Goal: Task Accomplishment & Management: Manage account settings

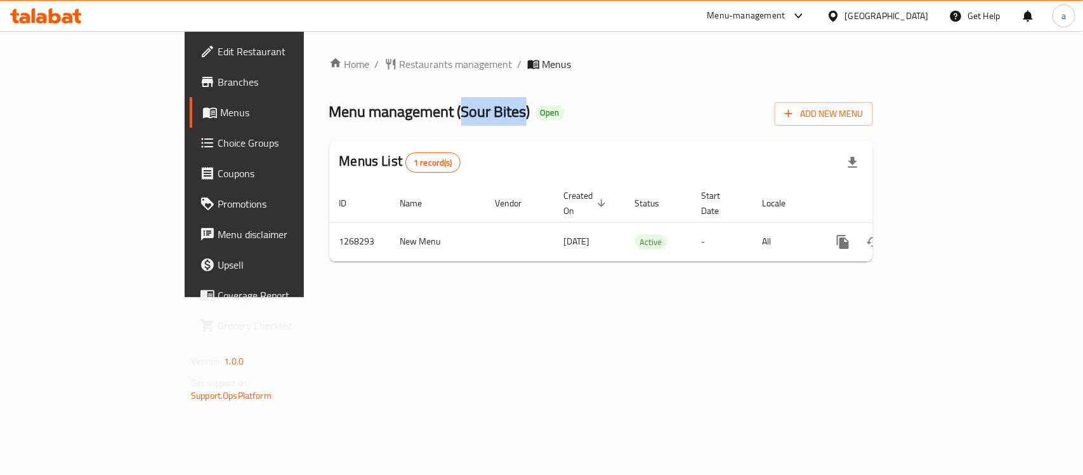
drag, startPoint x: 338, startPoint y: 115, endPoint x: 402, endPoint y: 115, distance: 63.5
click at [402, 115] on span "Menu management ( Sour Bites )" at bounding box center [429, 111] width 201 height 29
copy span "Sour Bites"
click at [218, 141] on span "Choice Groups" at bounding box center [287, 142] width 138 height 15
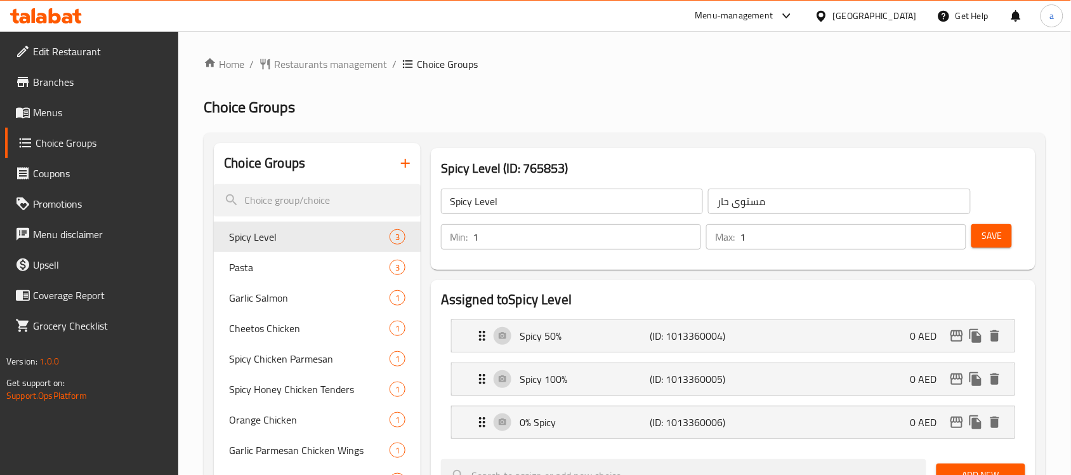
click at [282, 154] on div at bounding box center [535, 237] width 1071 height 475
click at [276, 211] on input "search" at bounding box center [317, 200] width 207 height 32
paste input "Extra"
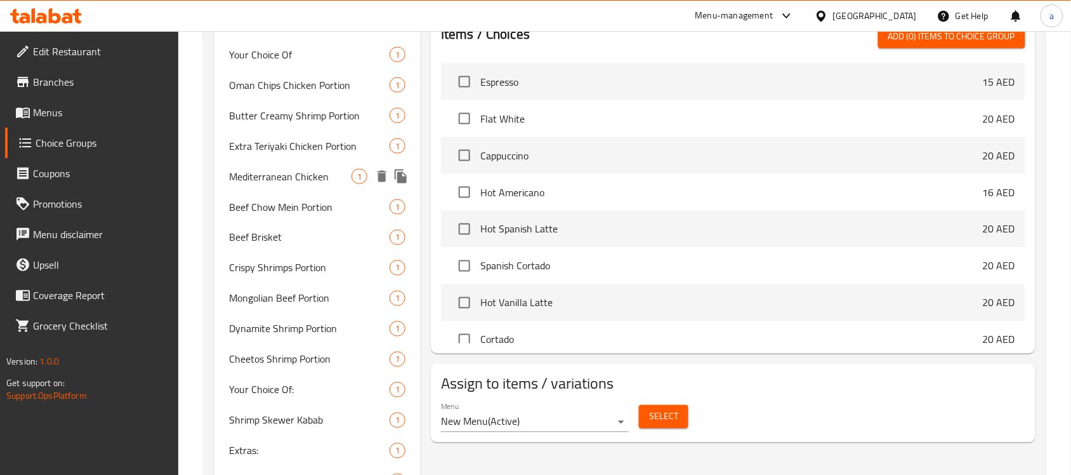
scroll to position [547, 0]
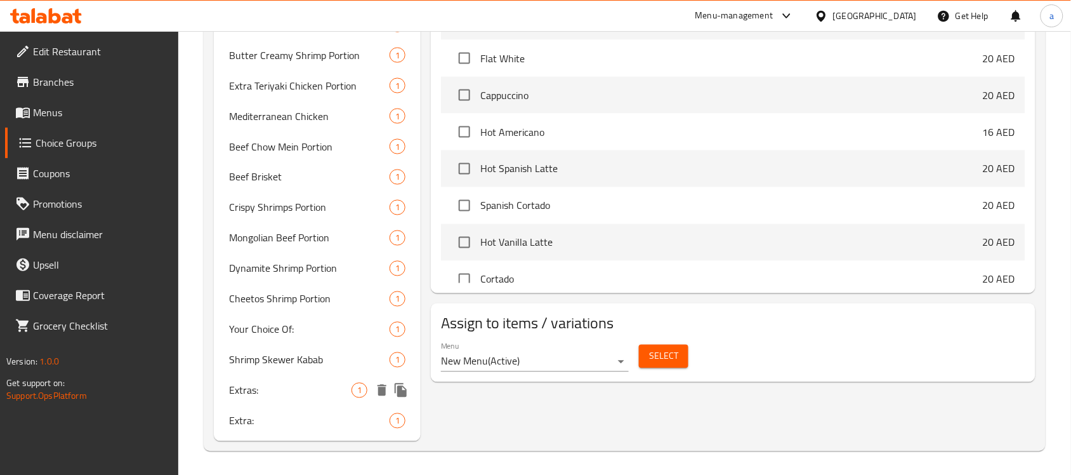
type input "Extra"
click at [271, 395] on span "Extras:" at bounding box center [290, 390] width 122 height 15
type input "Extras:"
type input "اضافات:"
type input "0"
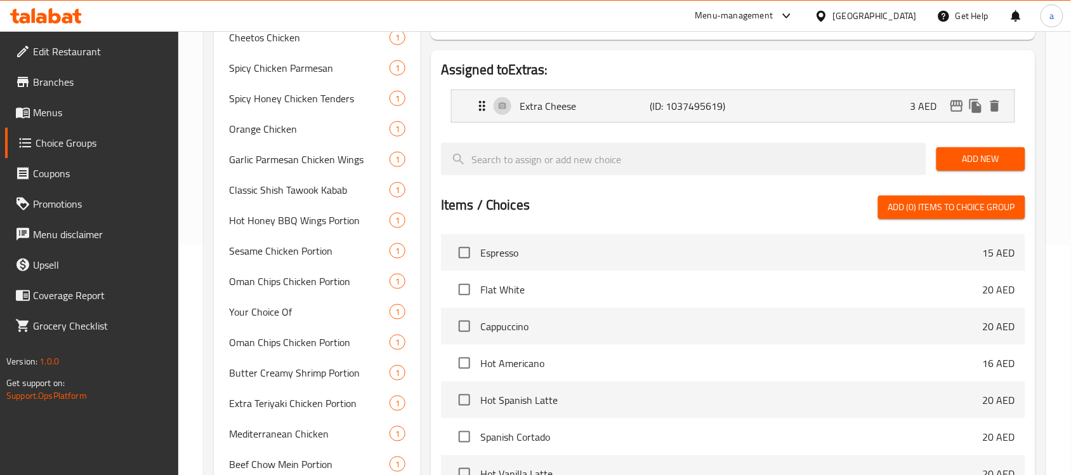
scroll to position [71, 0]
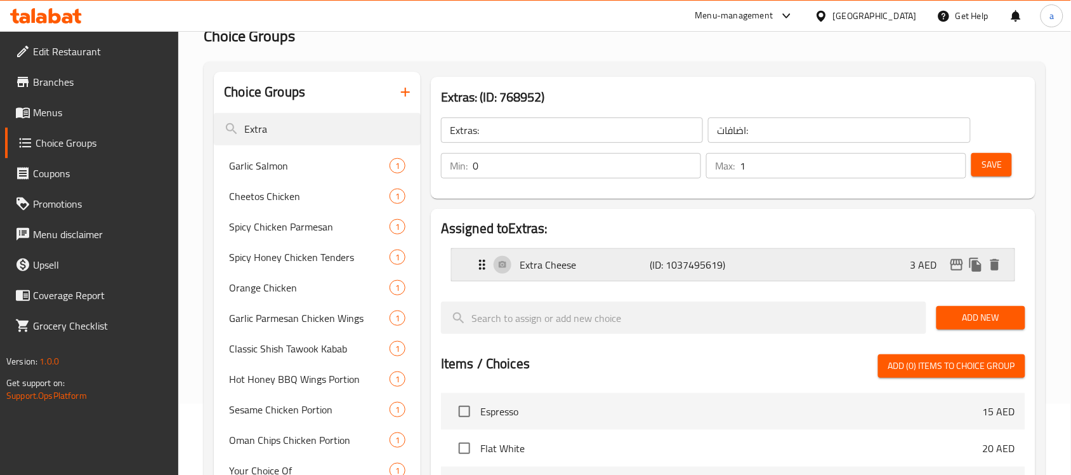
click at [757, 278] on div "Extra Cheese (ID: 1037495619) 3 AED" at bounding box center [737, 265] width 525 height 32
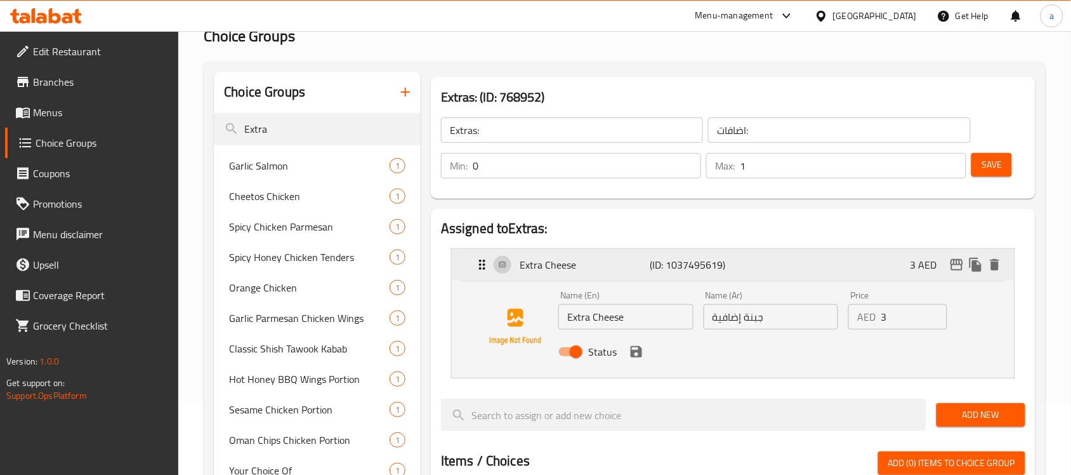
click at [757, 274] on div "Extra Cheese (ID: 1037495619) 3 AED" at bounding box center [737, 265] width 525 height 32
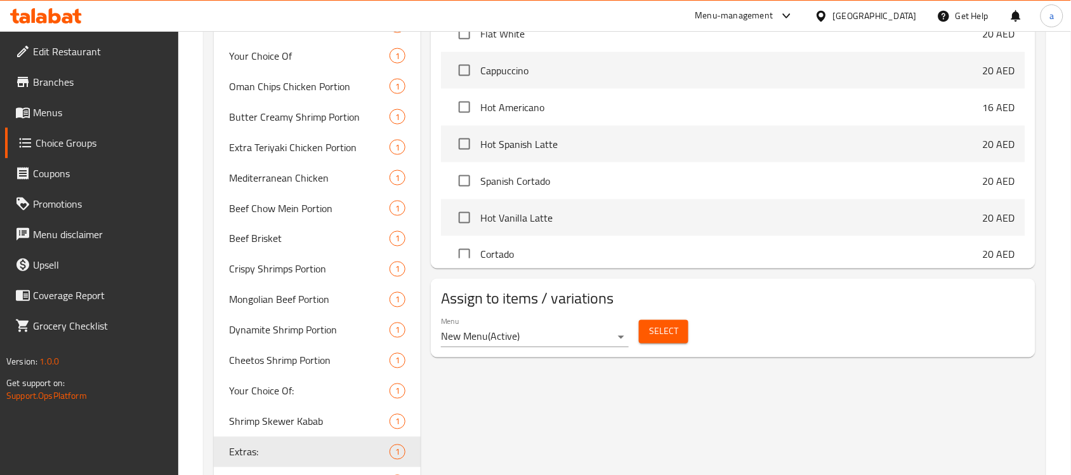
scroll to position [547, 0]
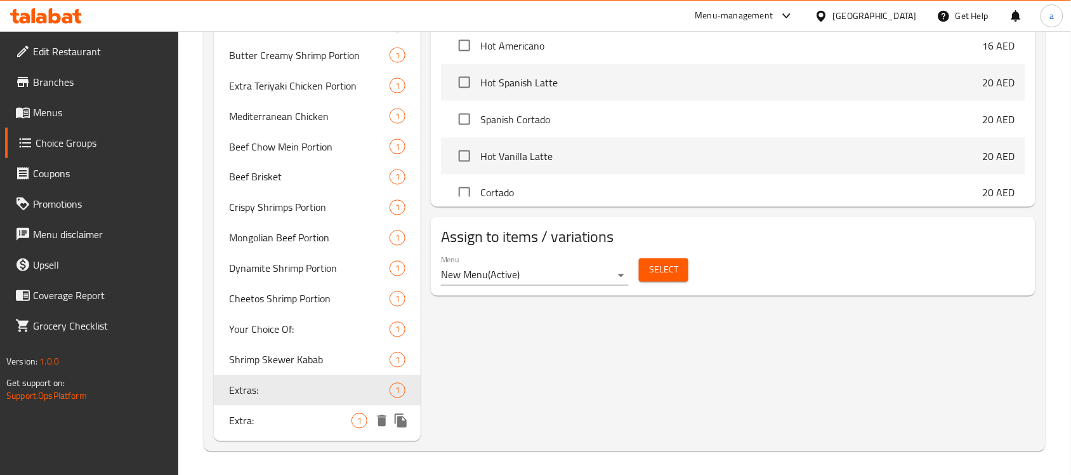
click at [273, 414] on span "Extra:" at bounding box center [290, 420] width 122 height 15
type input "Extra:"
type input "إضافي:"
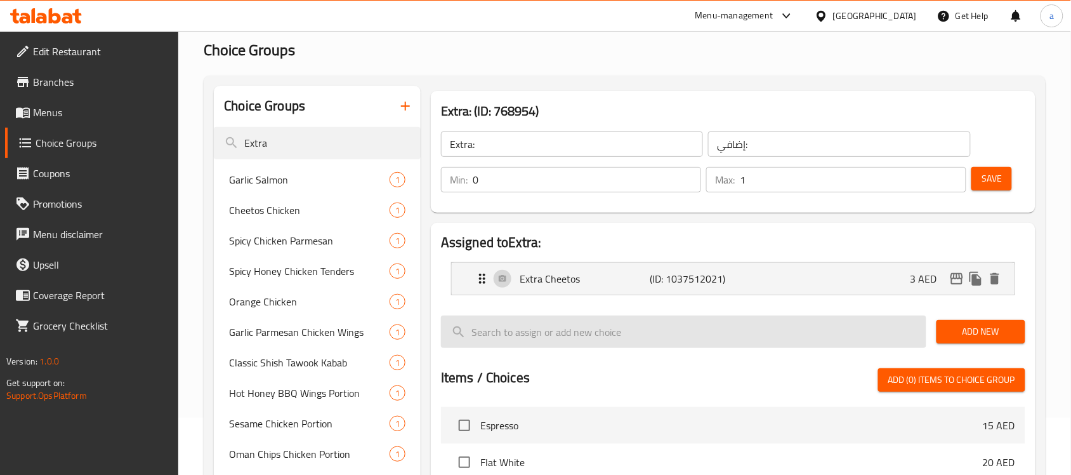
scroll to position [0, 0]
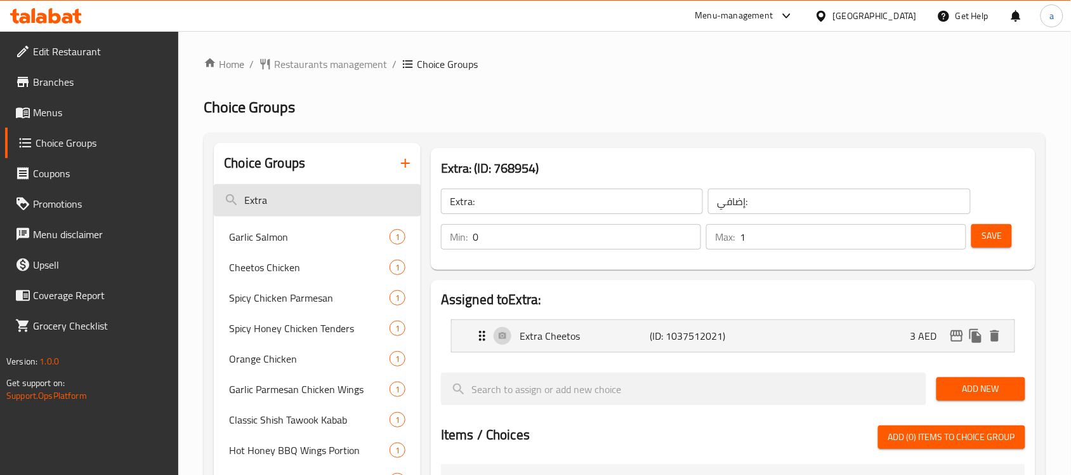
click at [265, 197] on input "Extra" at bounding box center [317, 200] width 207 height 32
click at [308, 64] on span "Restaurants management" at bounding box center [330, 63] width 113 height 15
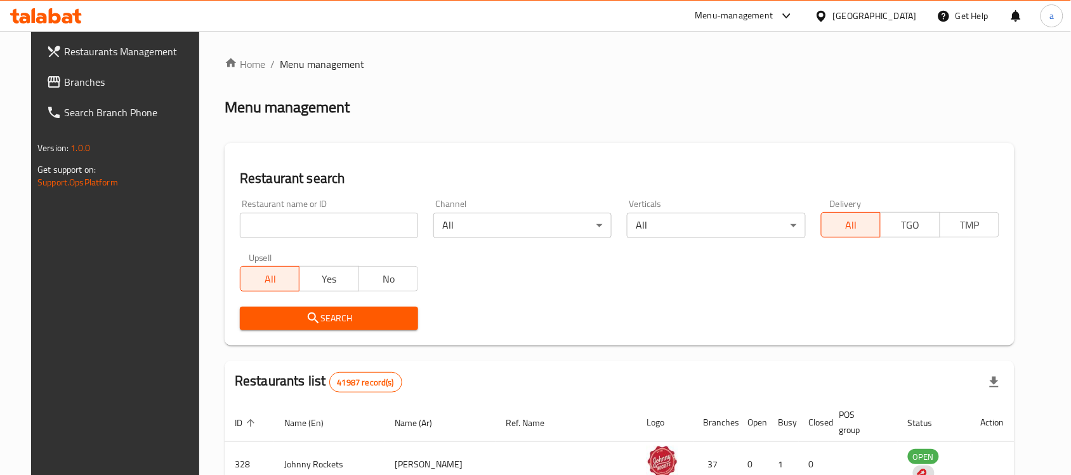
click at [77, 84] on div at bounding box center [535, 237] width 1071 height 475
click at [78, 84] on span "Branches" at bounding box center [132, 81] width 136 height 15
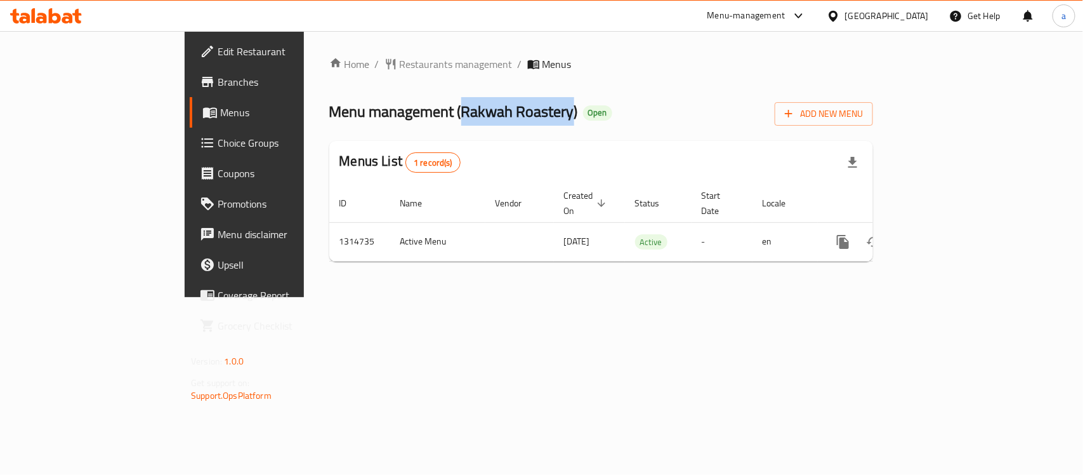
drag, startPoint x: 343, startPoint y: 110, endPoint x: 449, endPoint y: 116, distance: 106.8
click at [449, 116] on span "Menu management ( Rakwah Roastery )" at bounding box center [453, 111] width 249 height 29
copy span "Rakwah Roastery"
click at [218, 77] on span "Branches" at bounding box center [287, 81] width 138 height 15
click at [218, 140] on span "Choice Groups" at bounding box center [287, 142] width 138 height 15
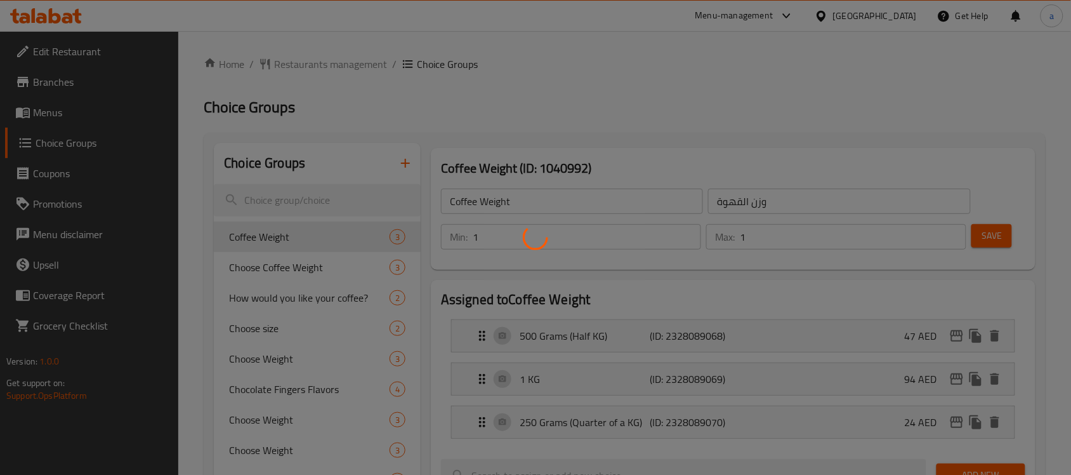
click at [259, 201] on div at bounding box center [535, 237] width 1071 height 475
click at [259, 199] on div at bounding box center [535, 237] width 1071 height 475
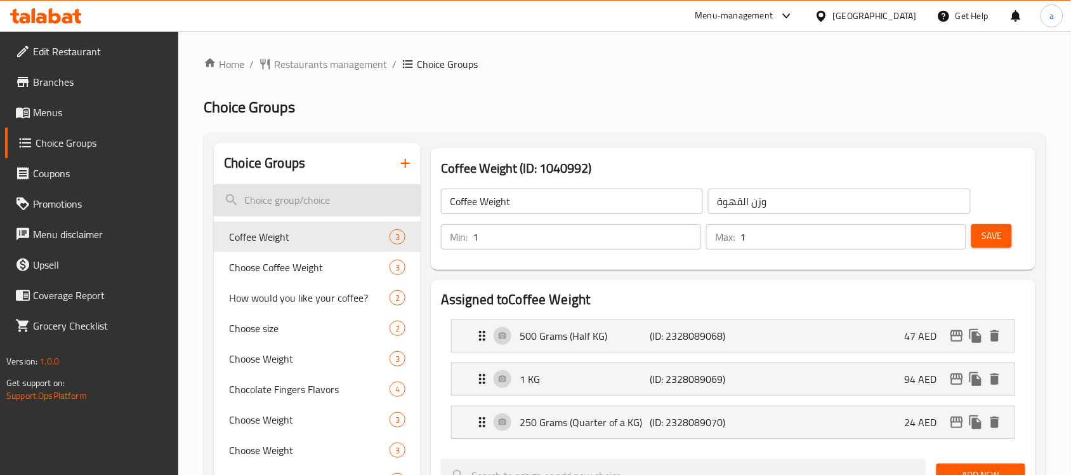
click at [264, 200] on input "search" at bounding box center [317, 200] width 207 height 32
paste input "Choose Weight"
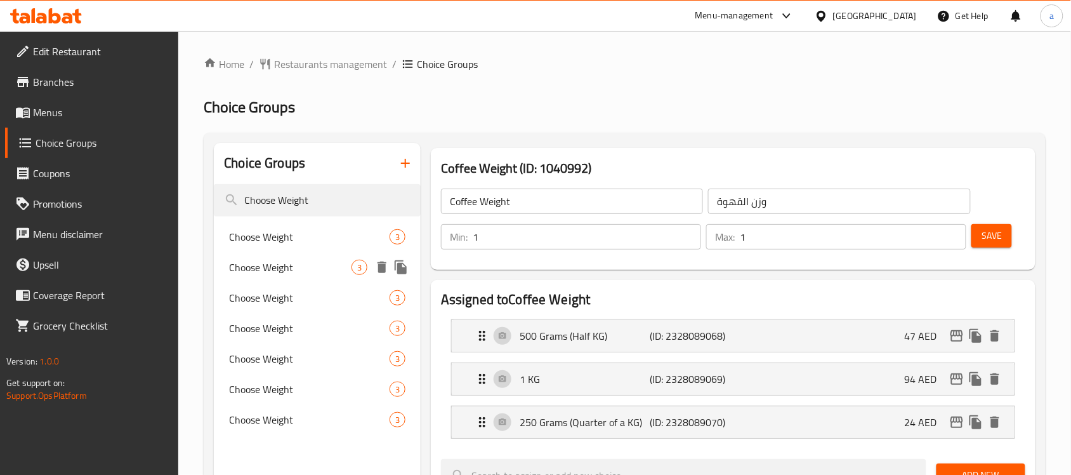
type input "Choose Weight"
click at [368, 260] on div "Choose Weight 3" at bounding box center [317, 267] width 207 height 30
type input "Choose Weight"
type input "إختار الوزن"
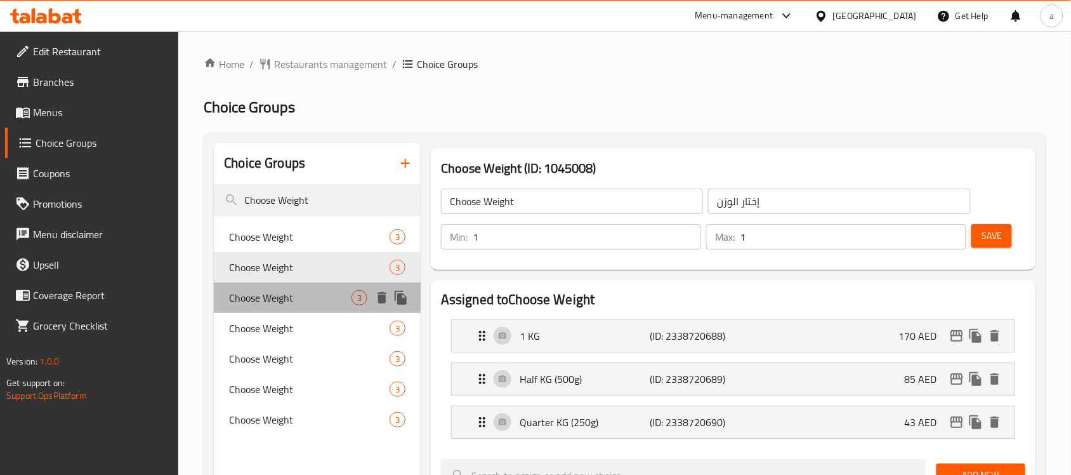
click at [349, 289] on div "Choose Weight 3" at bounding box center [317, 297] width 207 height 30
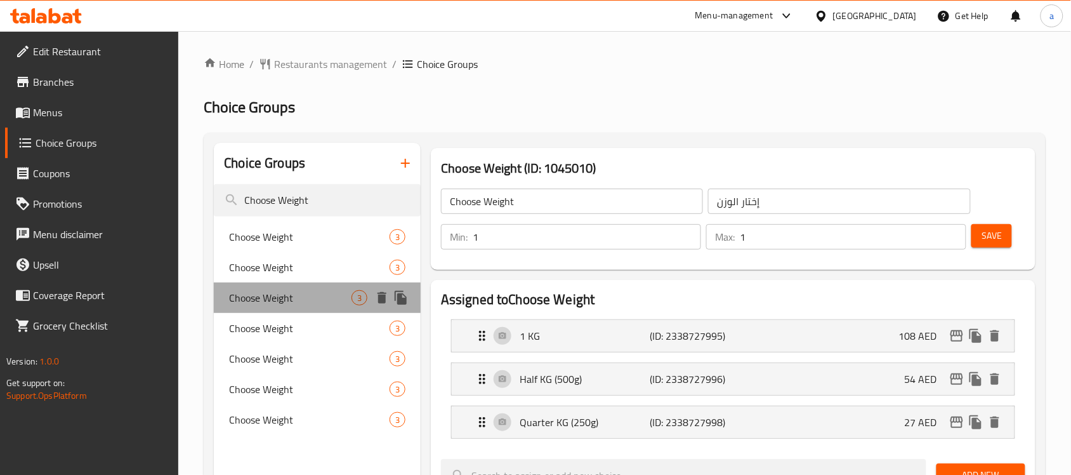
click at [338, 301] on span "Choose Weight" at bounding box center [290, 297] width 122 height 15
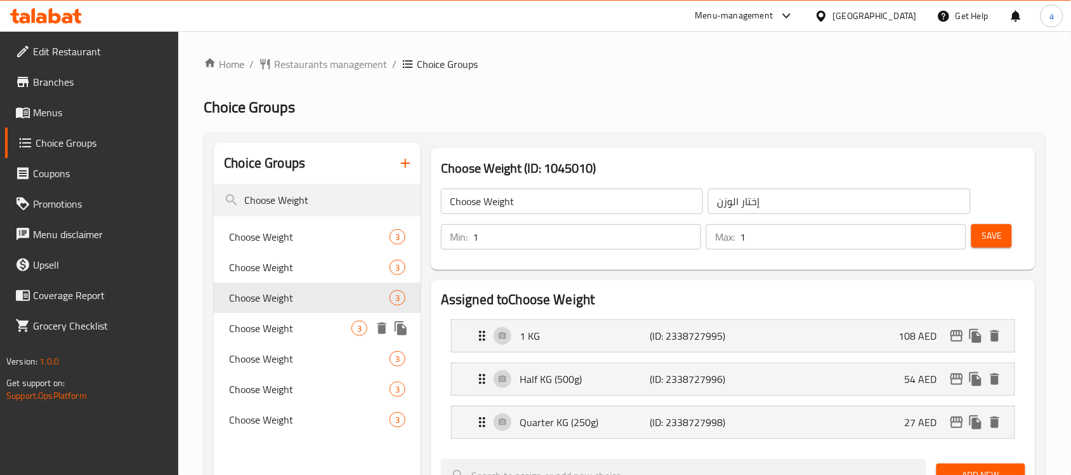
click at [326, 331] on span "Choose Weight" at bounding box center [290, 327] width 122 height 15
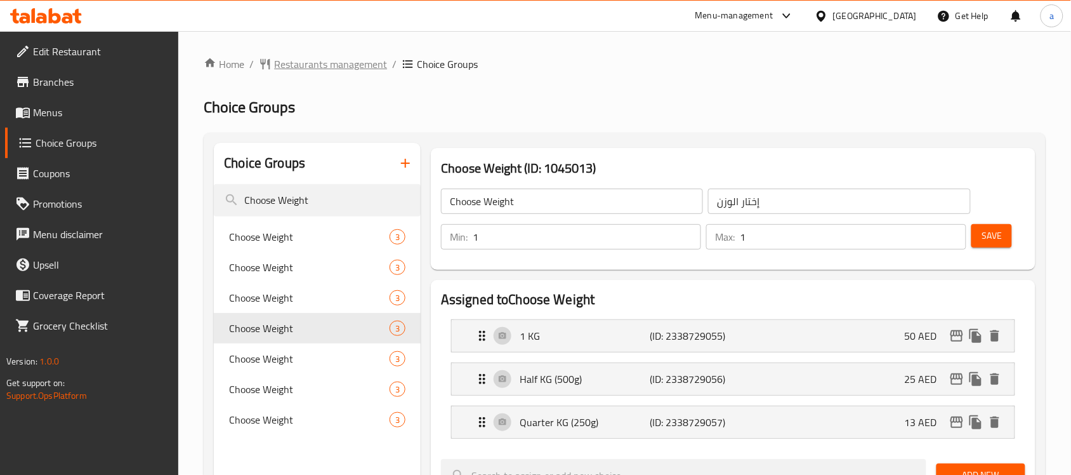
click at [268, 67] on icon "breadcrumb" at bounding box center [265, 64] width 13 height 13
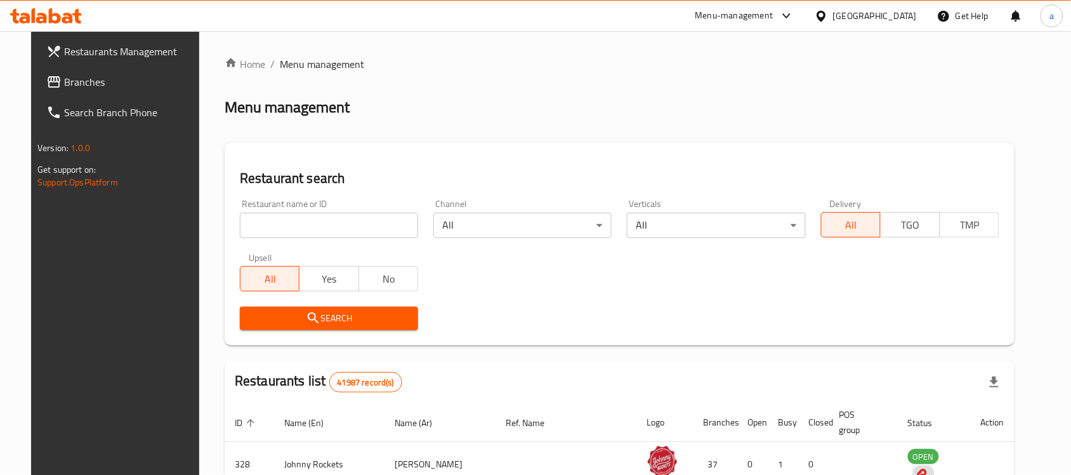
click at [83, 86] on span "Branches" at bounding box center [132, 81] width 136 height 15
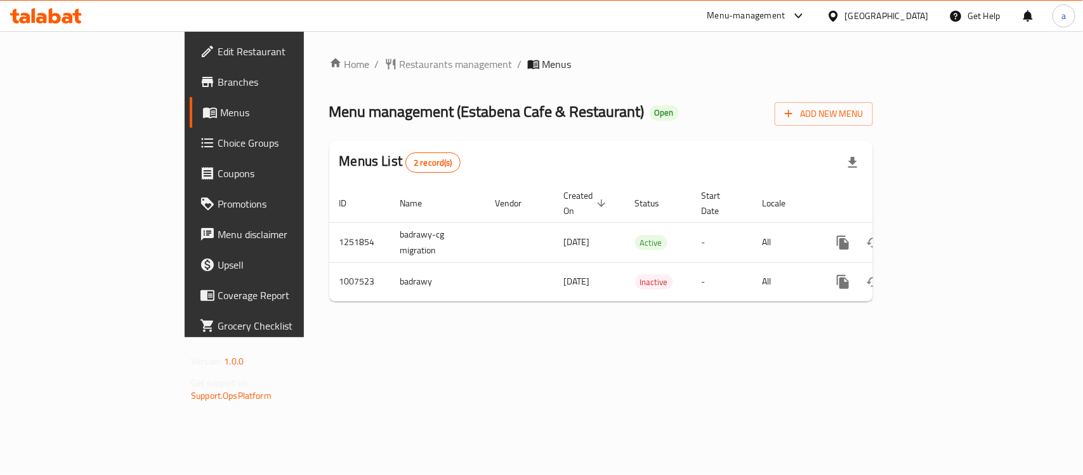
click at [334, 111] on span "Menu management ( Estabena Cafe & Restaurant )" at bounding box center [486, 111] width 315 height 29
click at [346, 114] on span "Menu management ( Estabena Cafe & Restaurant )" at bounding box center [486, 111] width 315 height 29
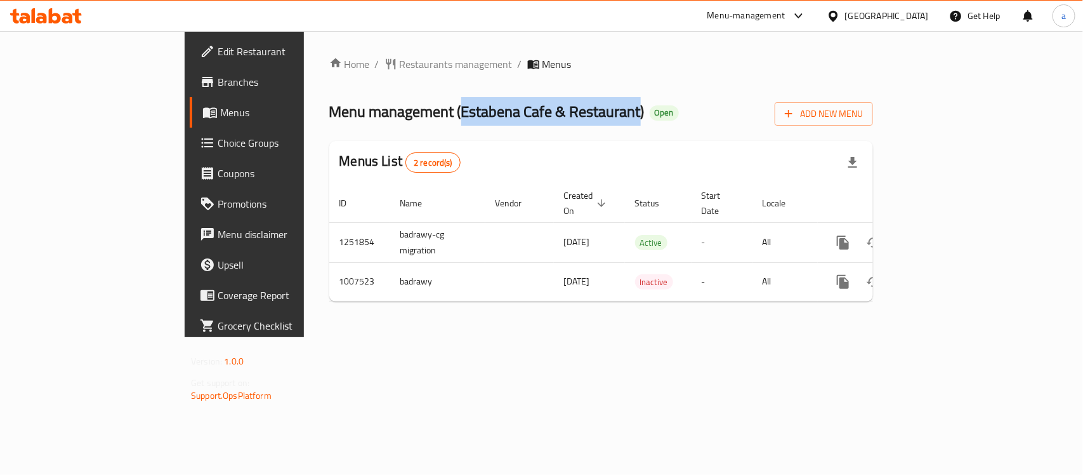
drag, startPoint x: 340, startPoint y: 112, endPoint x: 517, endPoint y: 108, distance: 177.7
click at [517, 108] on span "Menu management ( Estabena Cafe & Restaurant )" at bounding box center [486, 111] width 315 height 29
copy span "Estabena Cafe & Restaurant"
click at [370, 119] on span "Menu management ( Estabena Cafe & Restaurant )" at bounding box center [486, 111] width 315 height 29
drag, startPoint x: 340, startPoint y: 112, endPoint x: 518, endPoint y: 119, distance: 177.8
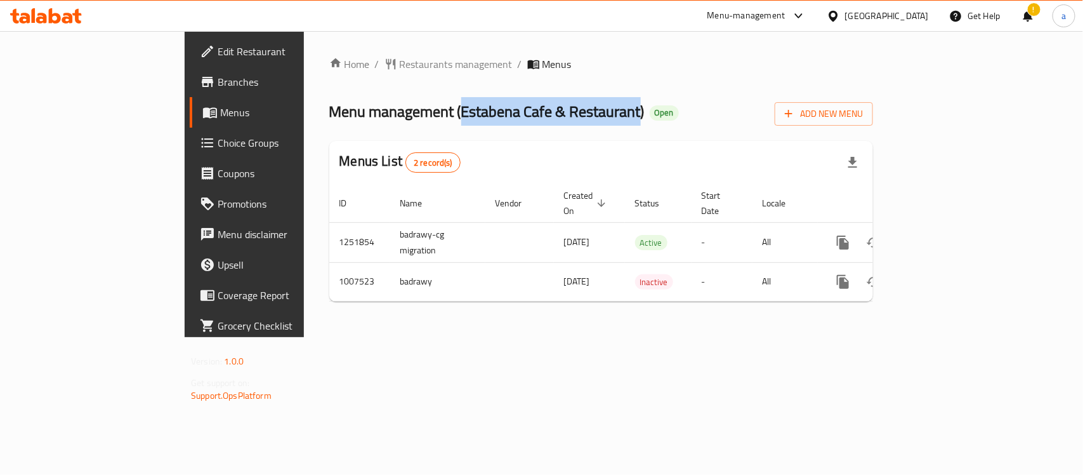
click at [518, 119] on span "Menu management ( Estabena Cafe & Restaurant )" at bounding box center [486, 111] width 315 height 29
copy span "Estabena Cafe & Restaurant"
